Goal: Book appointment/travel/reservation

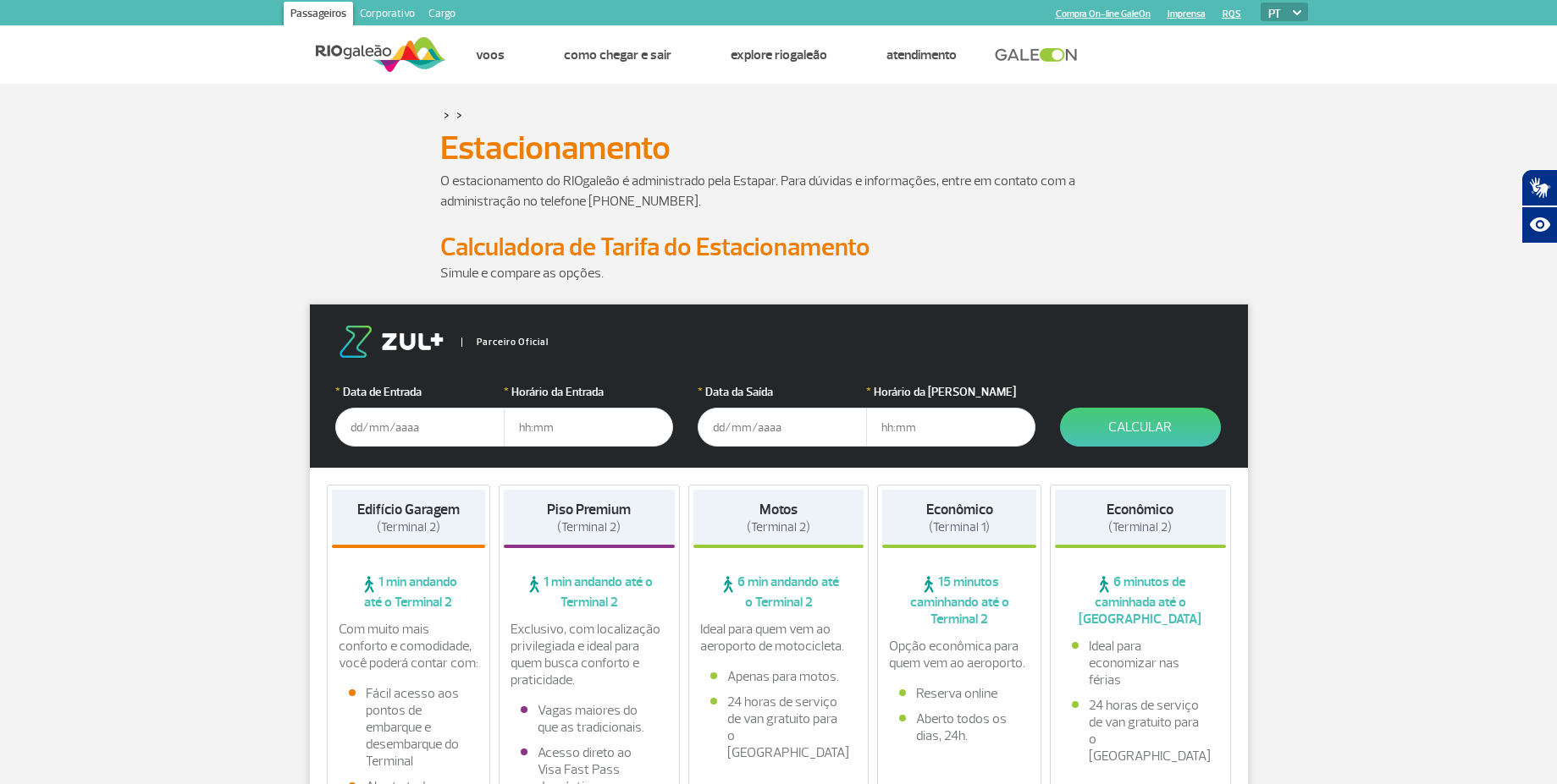
click at [459, 413] on input "text" at bounding box center [420, 427] width 169 height 39
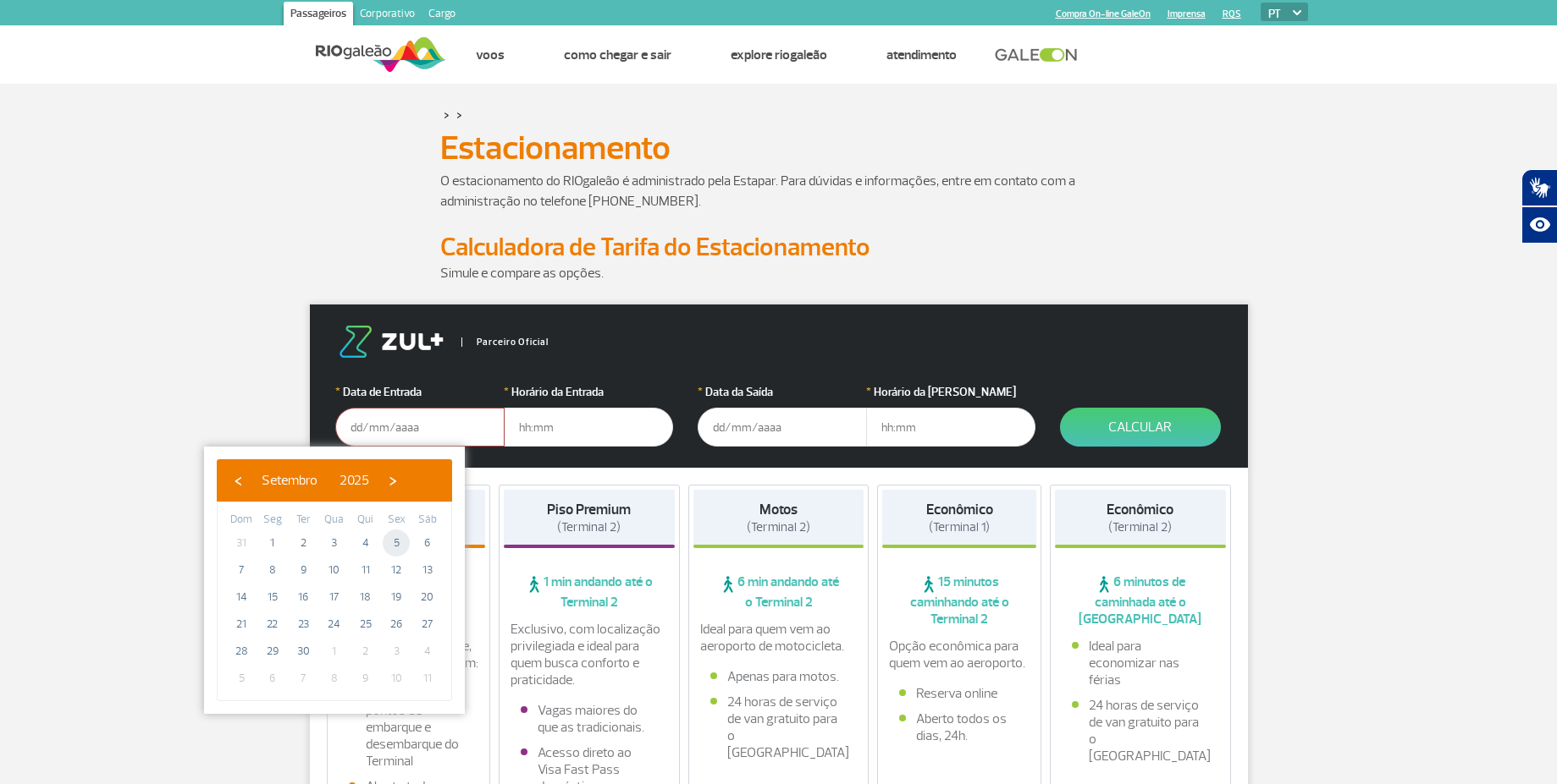
click at [401, 546] on span "5" at bounding box center [396, 543] width 28 height 27
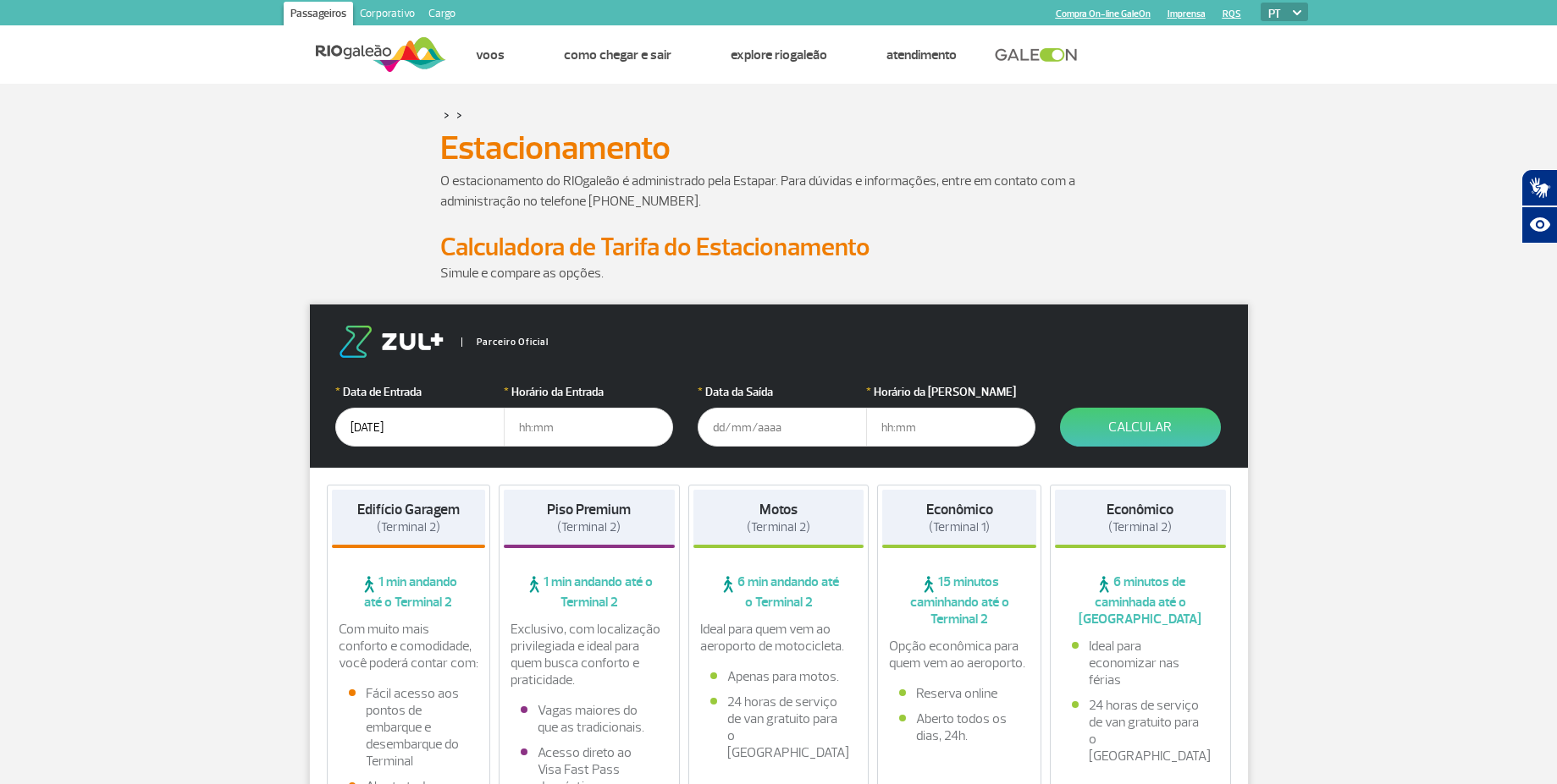
click at [562, 422] on input "text" at bounding box center [588, 427] width 169 height 39
click at [405, 420] on input "[DATE]" at bounding box center [420, 427] width 169 height 39
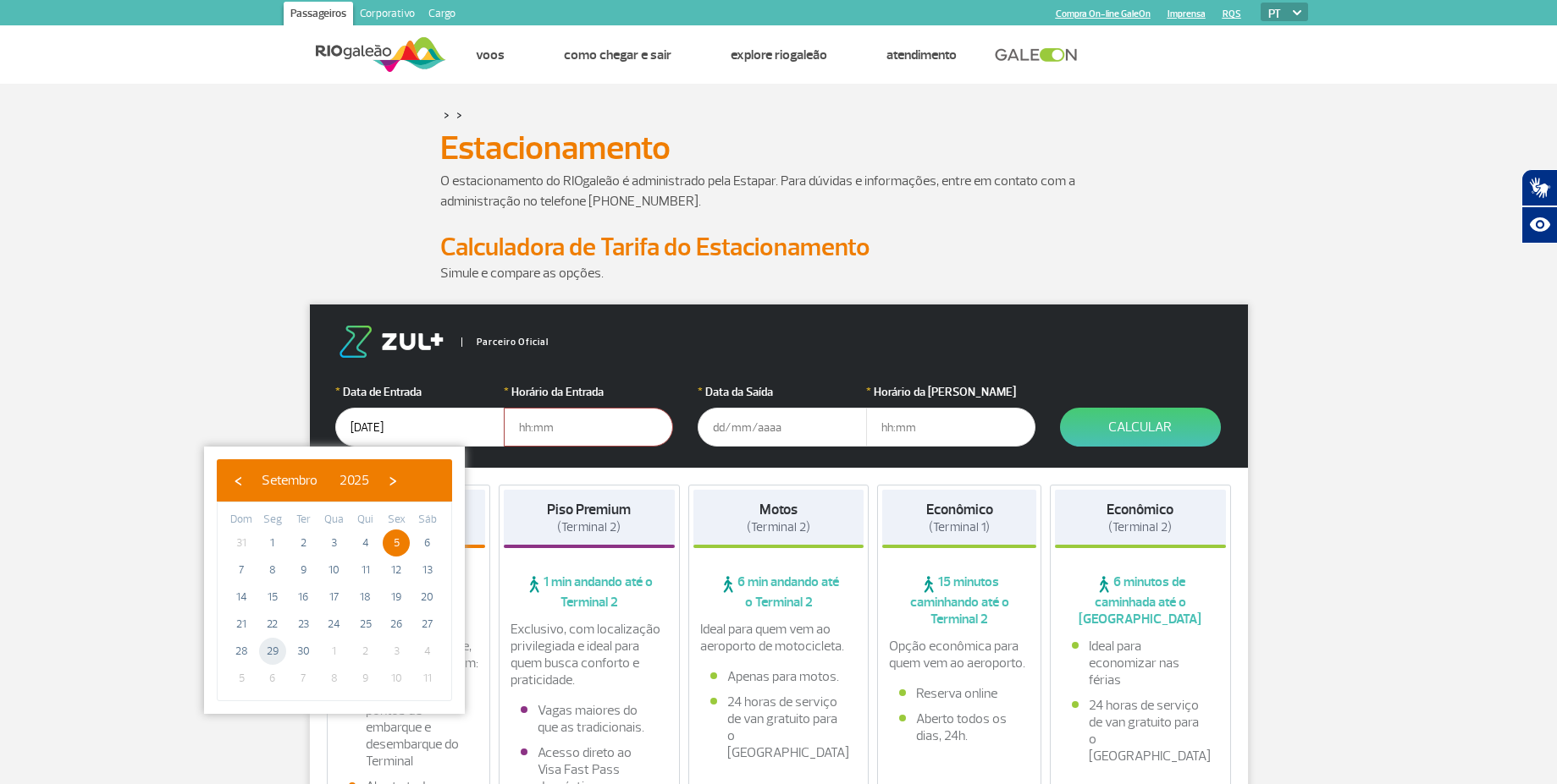
click at [283, 655] on span "29" at bounding box center [272, 651] width 28 height 27
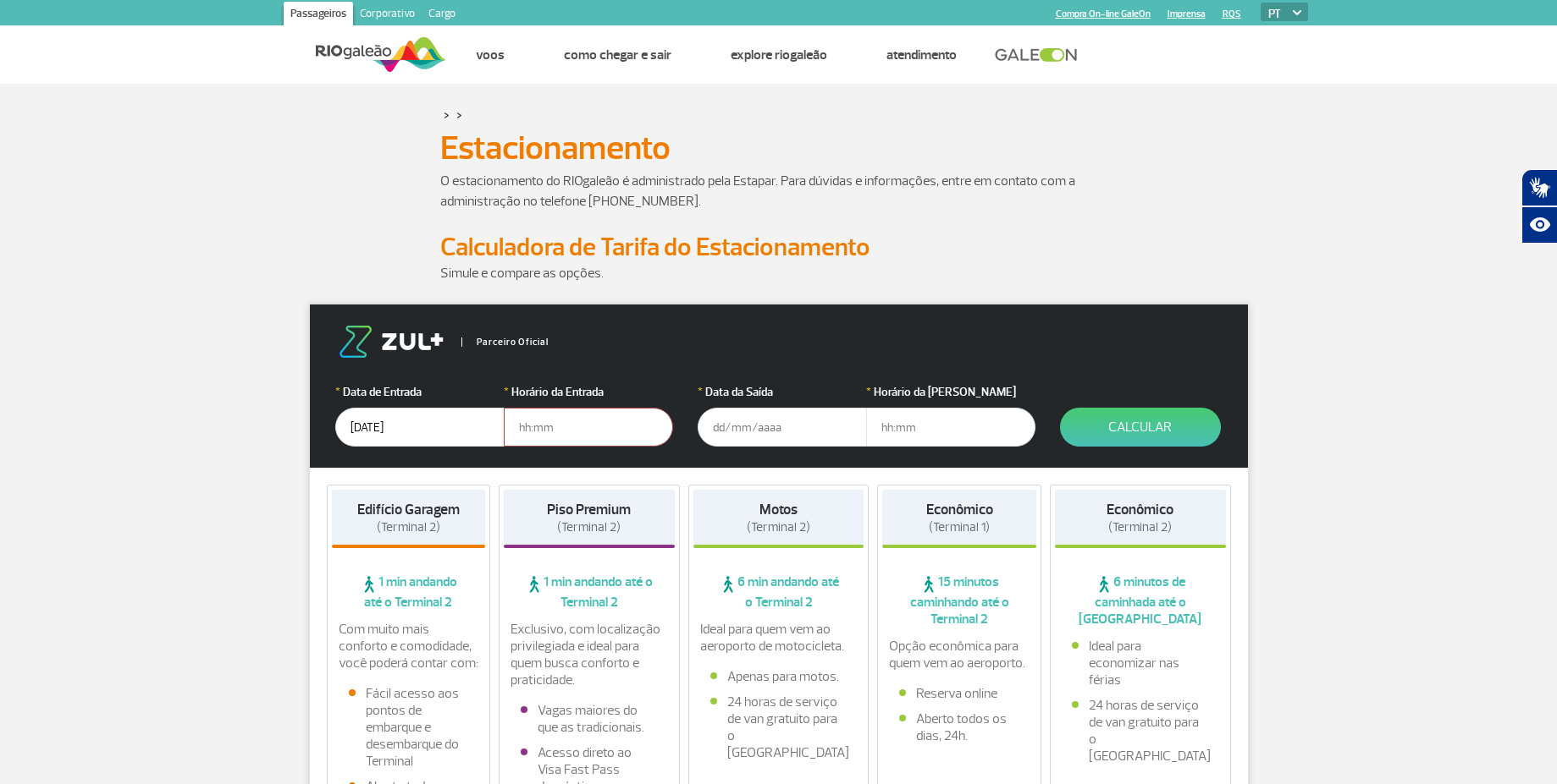
click at [460, 425] on input "[DATE]" at bounding box center [420, 427] width 169 height 39
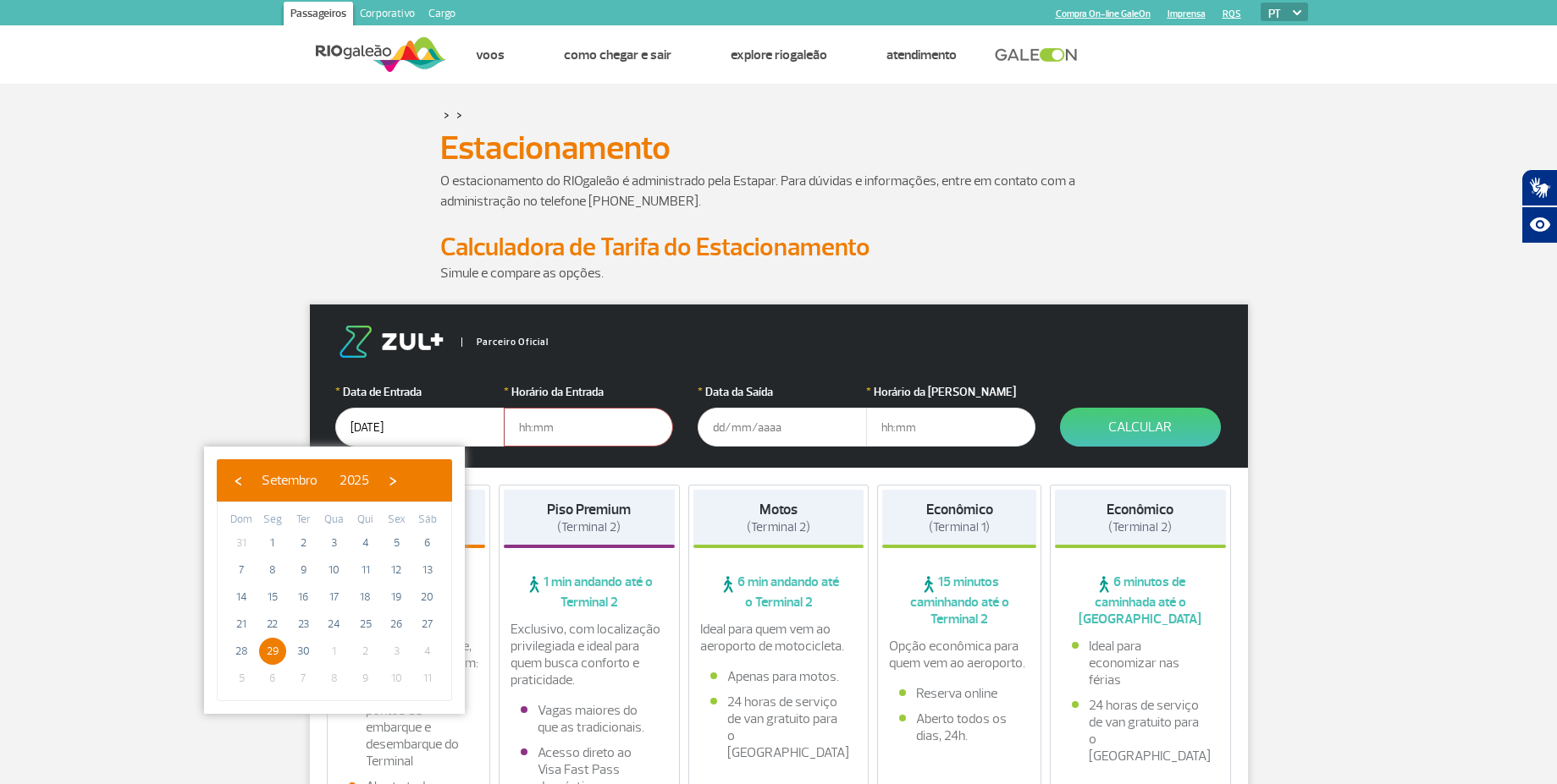
click at [271, 648] on span "29" at bounding box center [272, 651] width 28 height 27
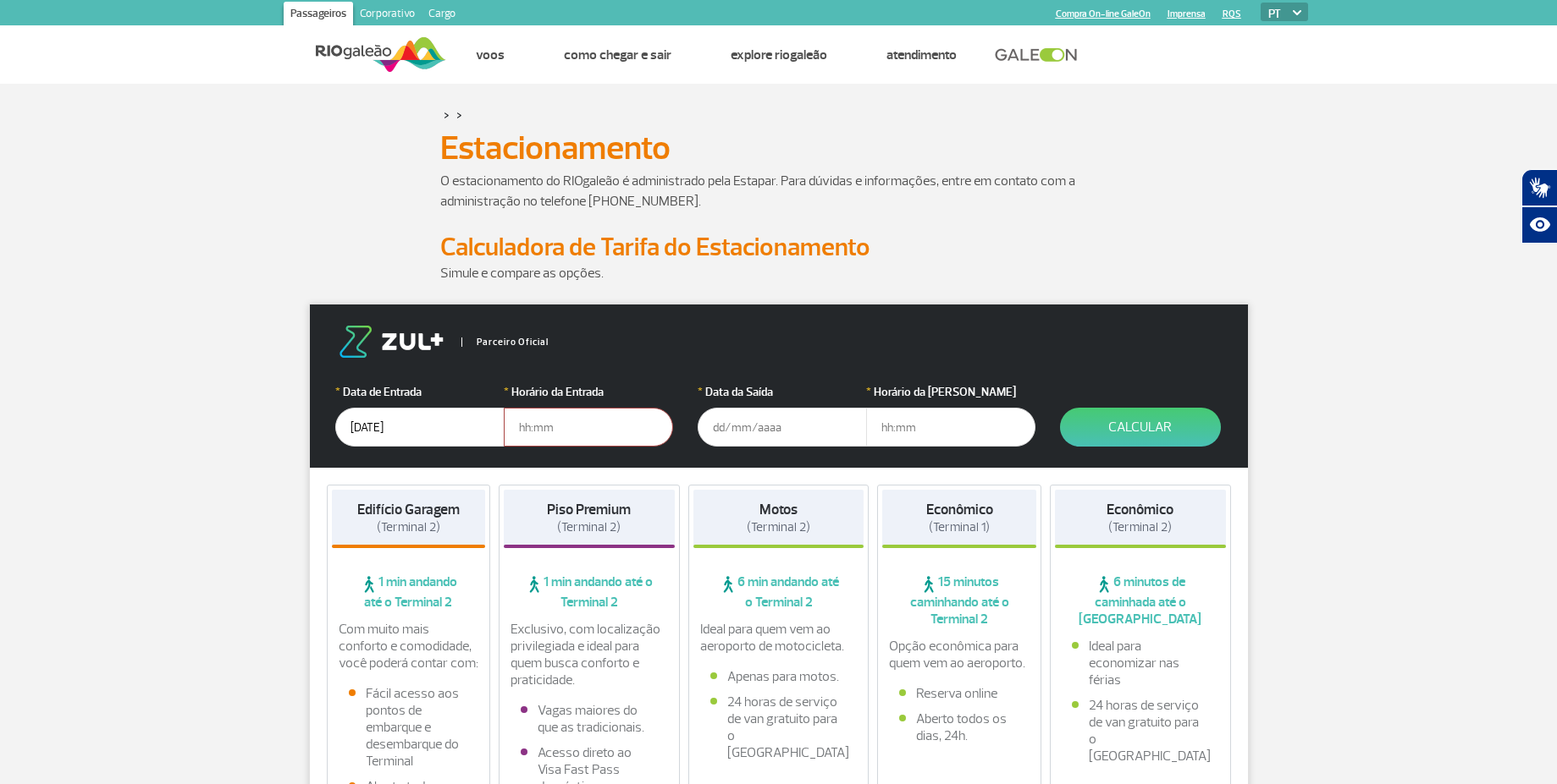
click at [431, 408] on input "[DATE]" at bounding box center [420, 427] width 169 height 39
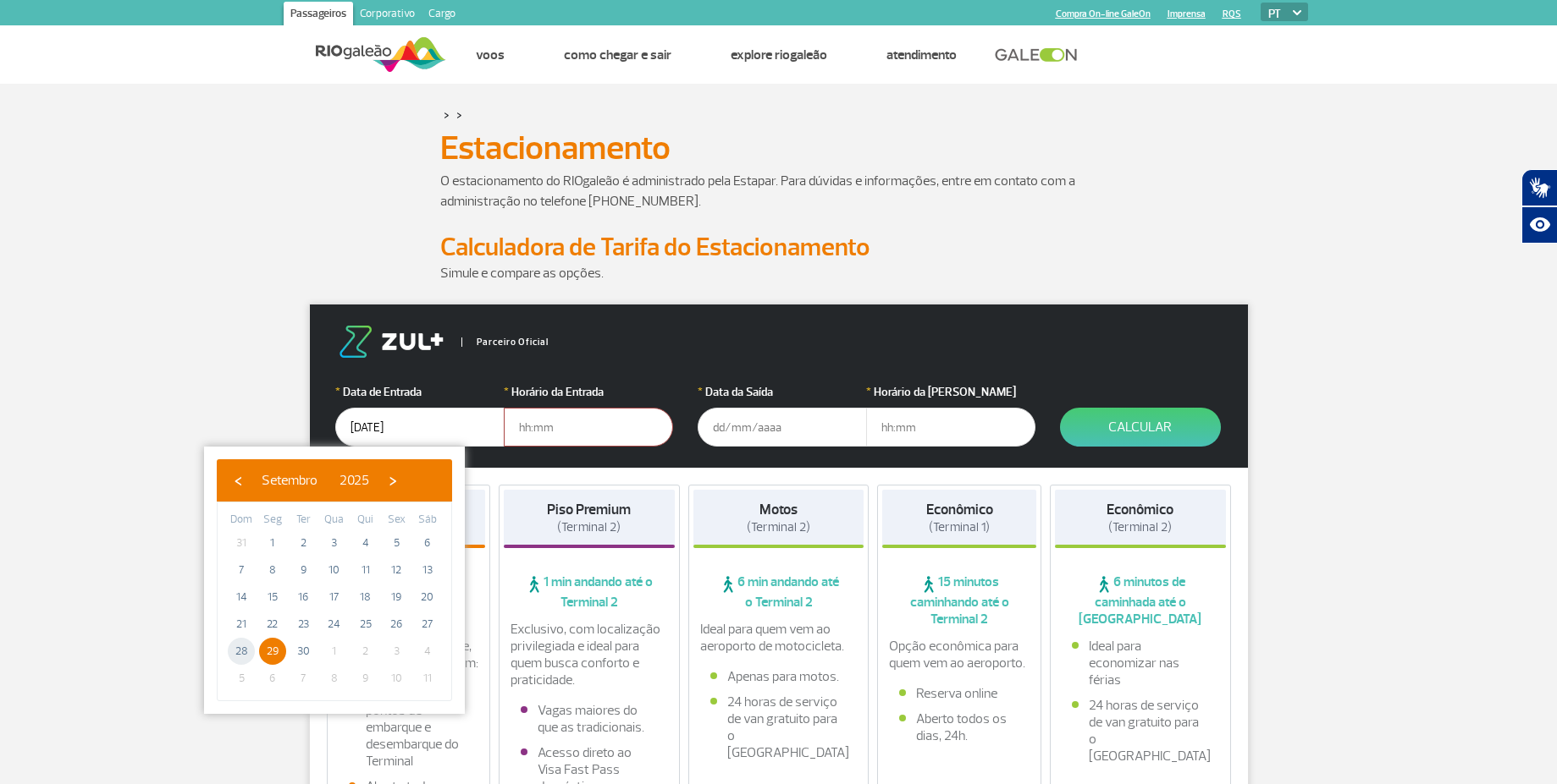
click at [240, 651] on span "28" at bounding box center [241, 651] width 28 height 27
type input "[DATE]"
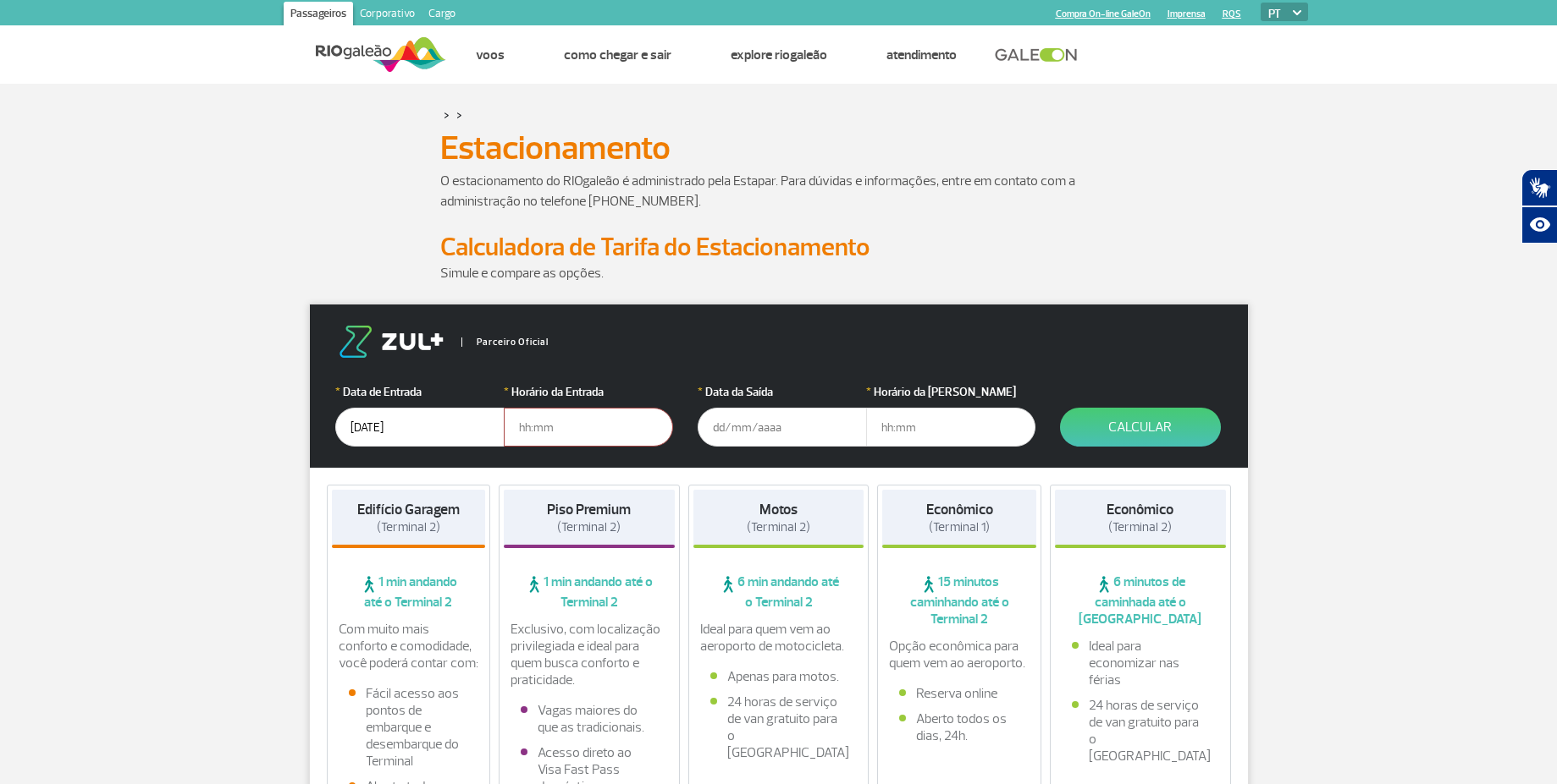
click at [581, 428] on input "text" at bounding box center [588, 427] width 169 height 39
click at [549, 440] on input "text" at bounding box center [588, 427] width 169 height 39
click at [570, 422] on input "text" at bounding box center [588, 427] width 169 height 39
click at [577, 432] on input "text" at bounding box center [588, 427] width 169 height 39
type input "22:00"
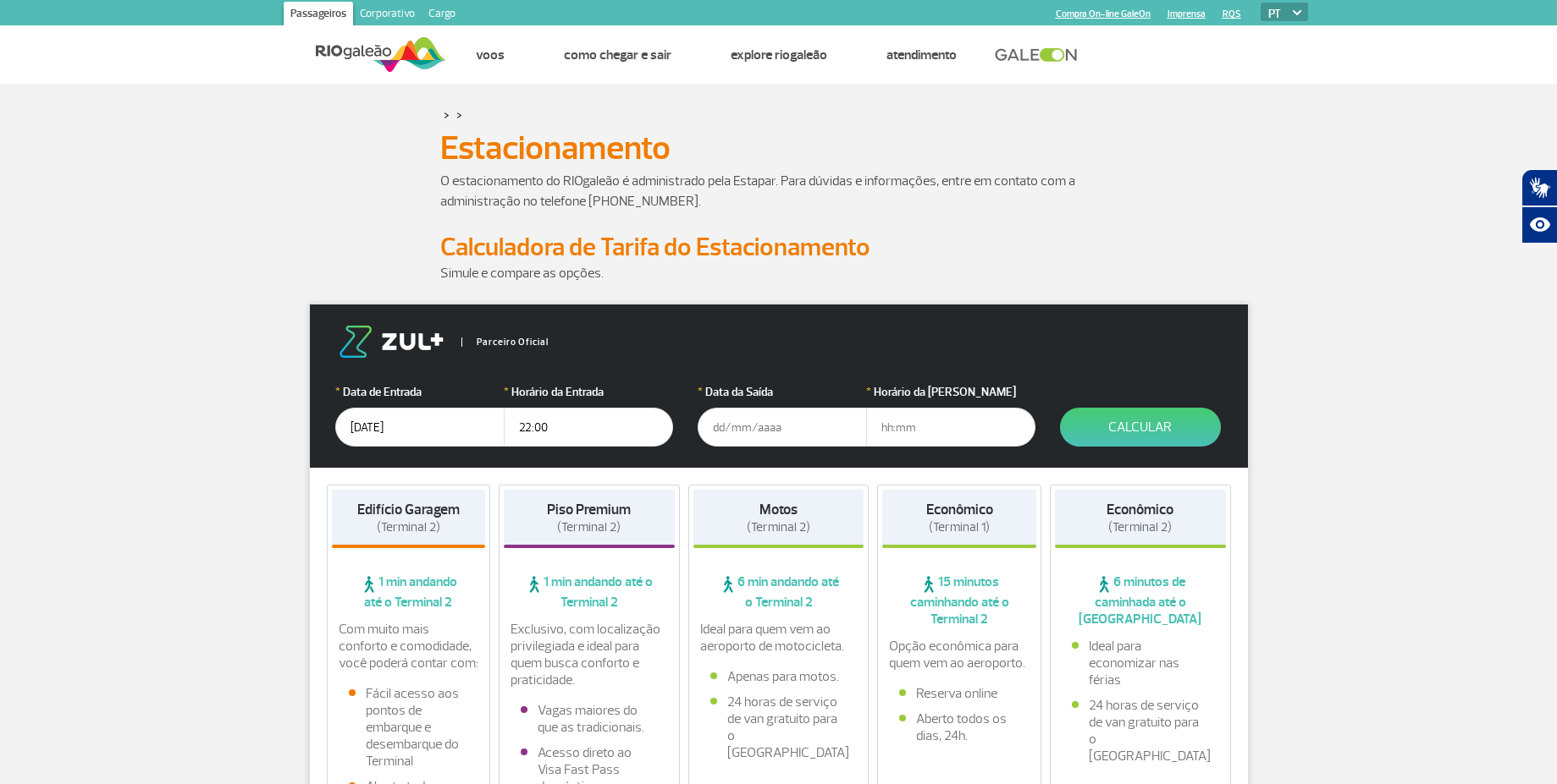
click at [773, 435] on input "text" at bounding box center [782, 427] width 169 height 39
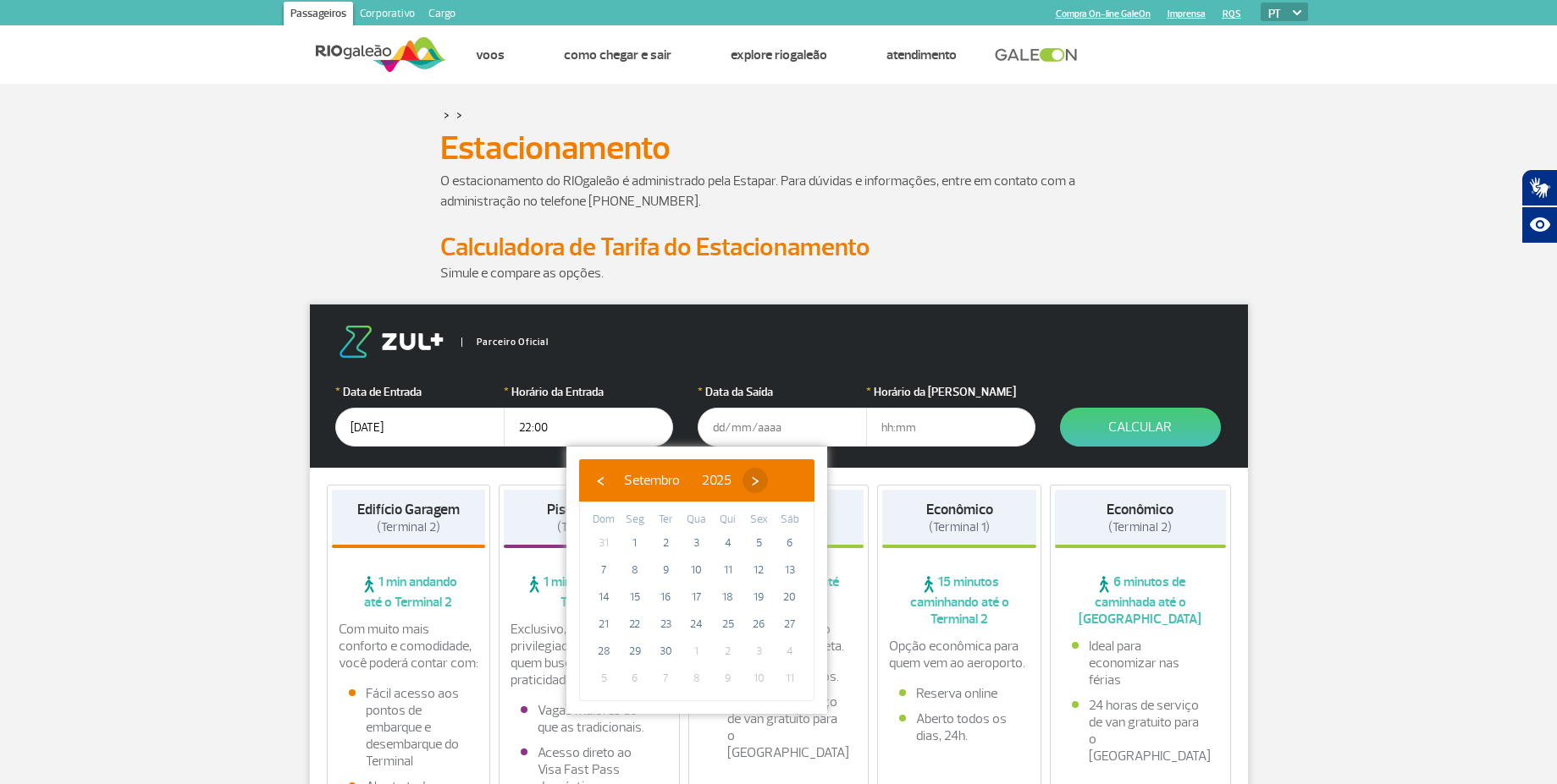
click at [767, 476] on span "›" at bounding box center [755, 481] width 26 height 26
click at [660, 571] on span "7" at bounding box center [665, 570] width 28 height 27
type input "[DATE]"
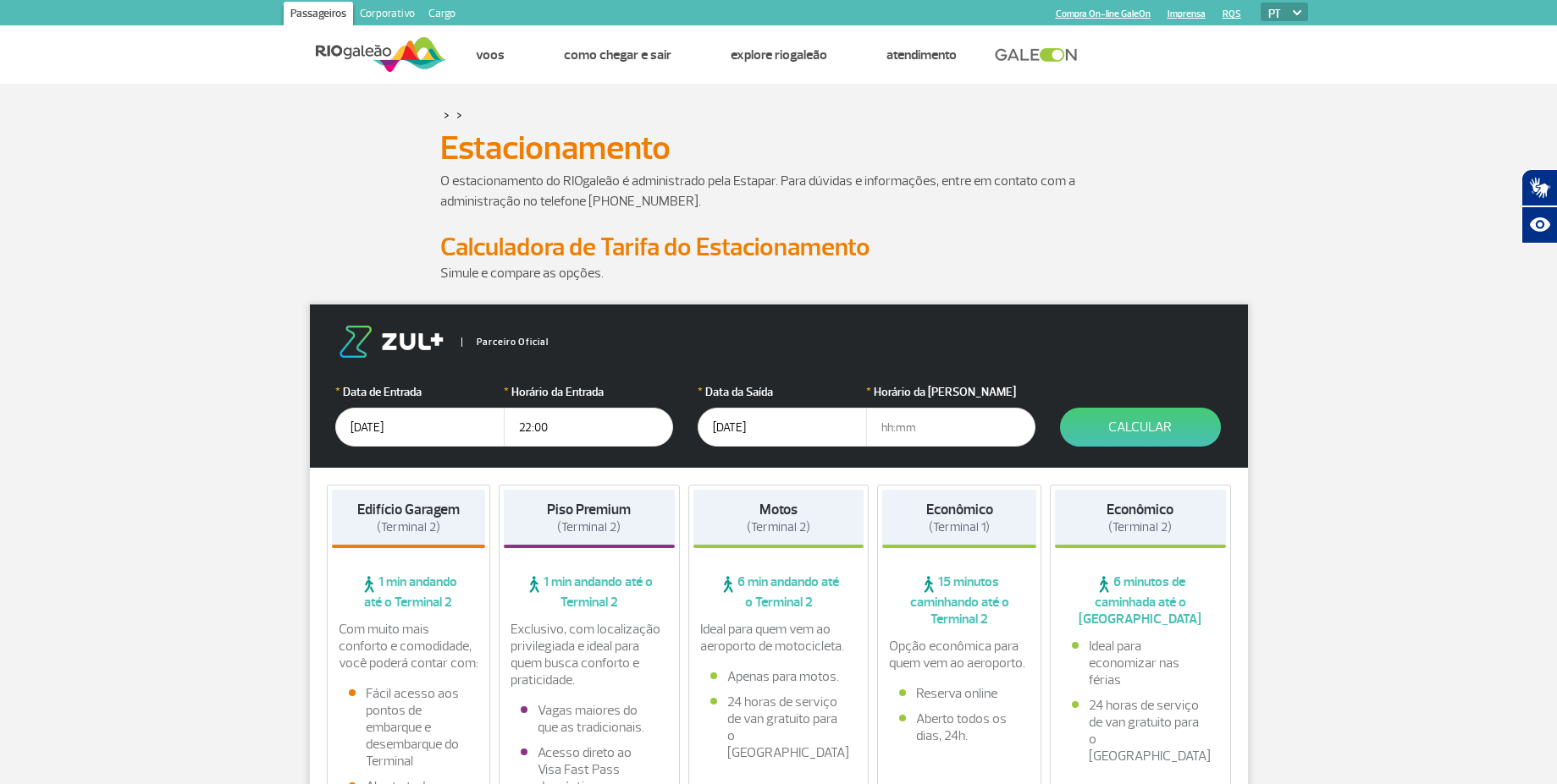
click at [939, 430] on input "text" at bounding box center [950, 427] width 169 height 39
type input "02:00"
click at [1191, 409] on button "Calcular" at bounding box center [1140, 427] width 161 height 39
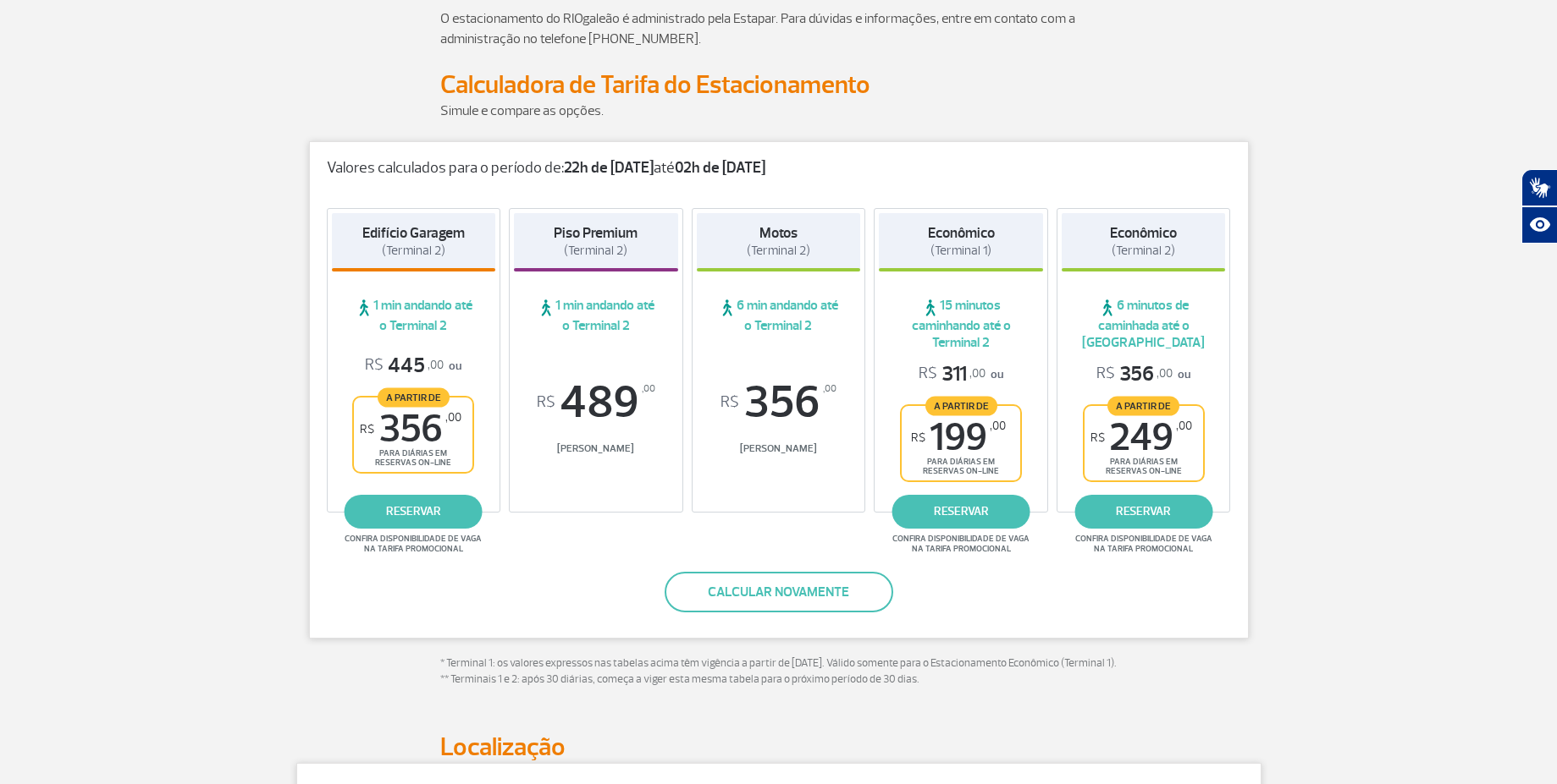
scroll to position [203, 0]
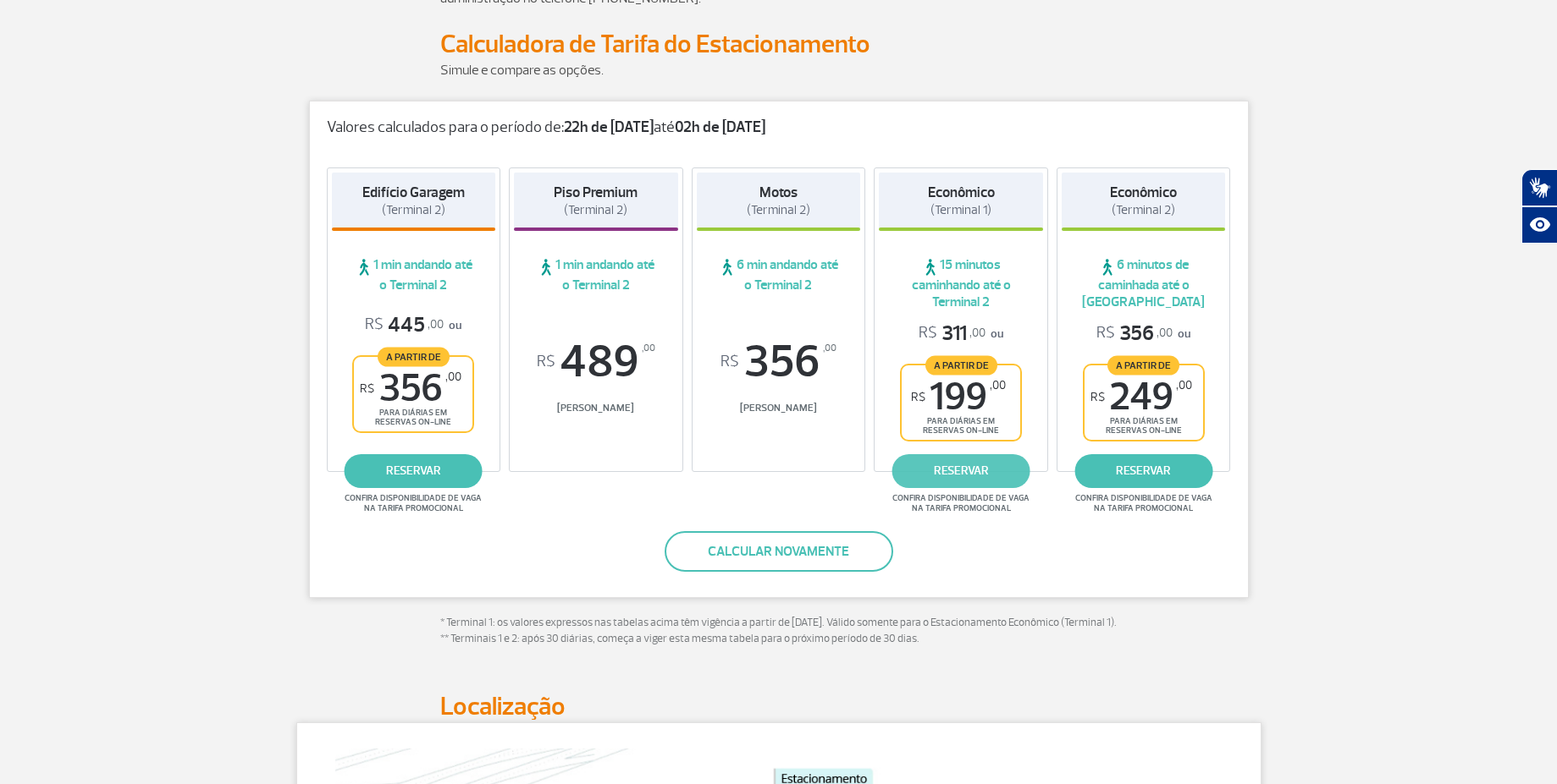
click at [981, 472] on link "reservar" at bounding box center [962, 471] width 138 height 34
